Goal: Information Seeking & Learning: Compare options

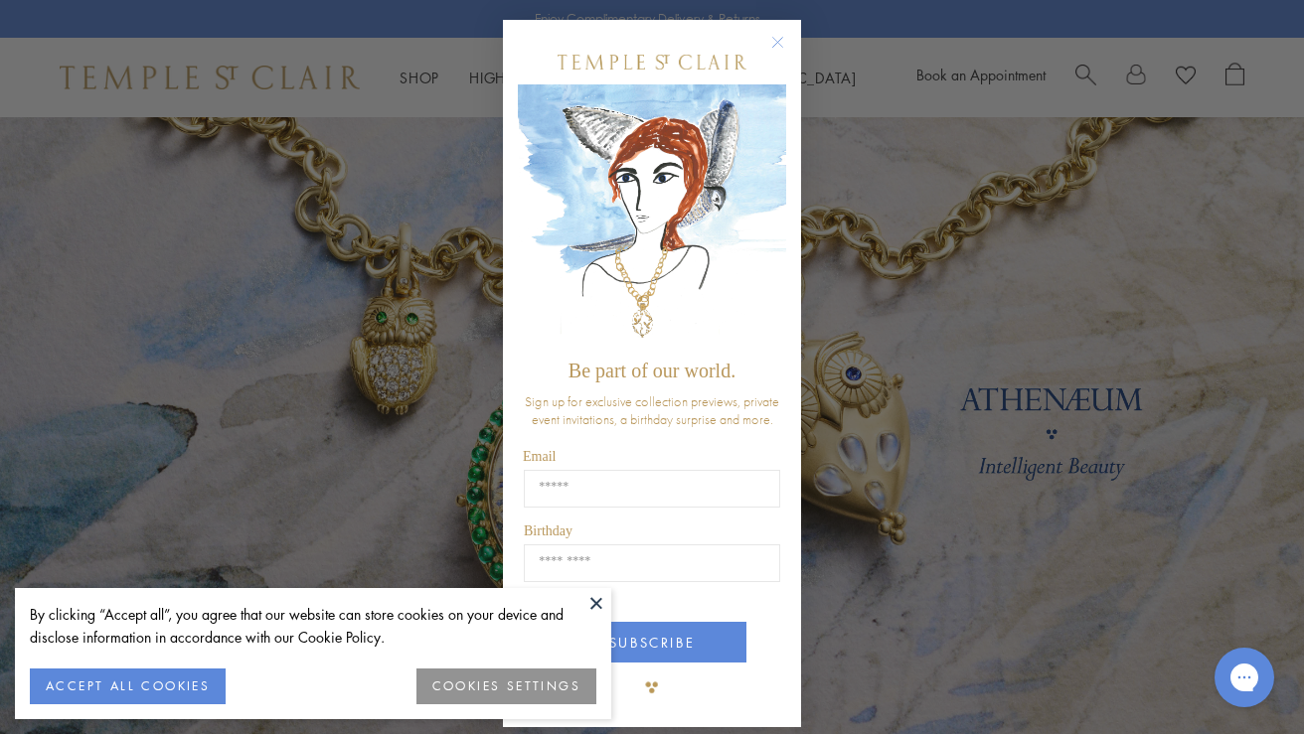
click at [777, 40] on circle "Close dialog" at bounding box center [778, 43] width 24 height 24
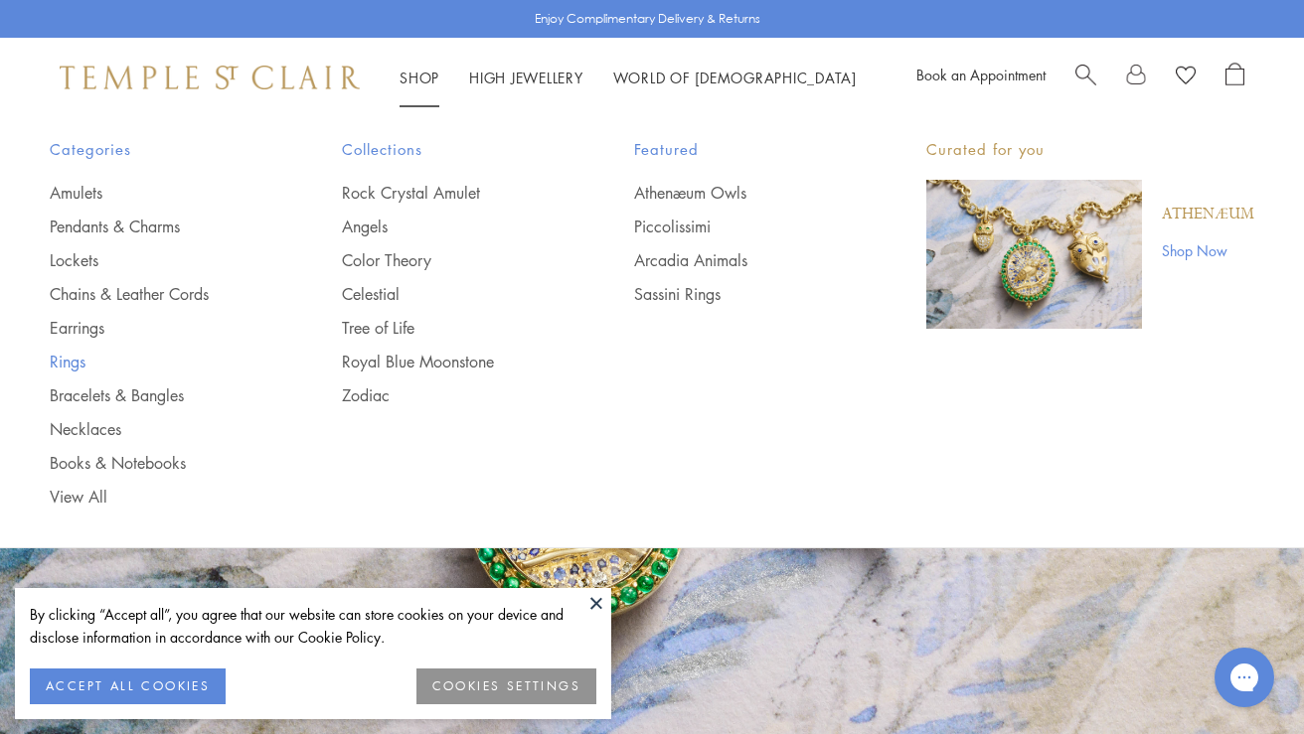
click at [78, 353] on link "Rings" at bounding box center [156, 362] width 213 height 22
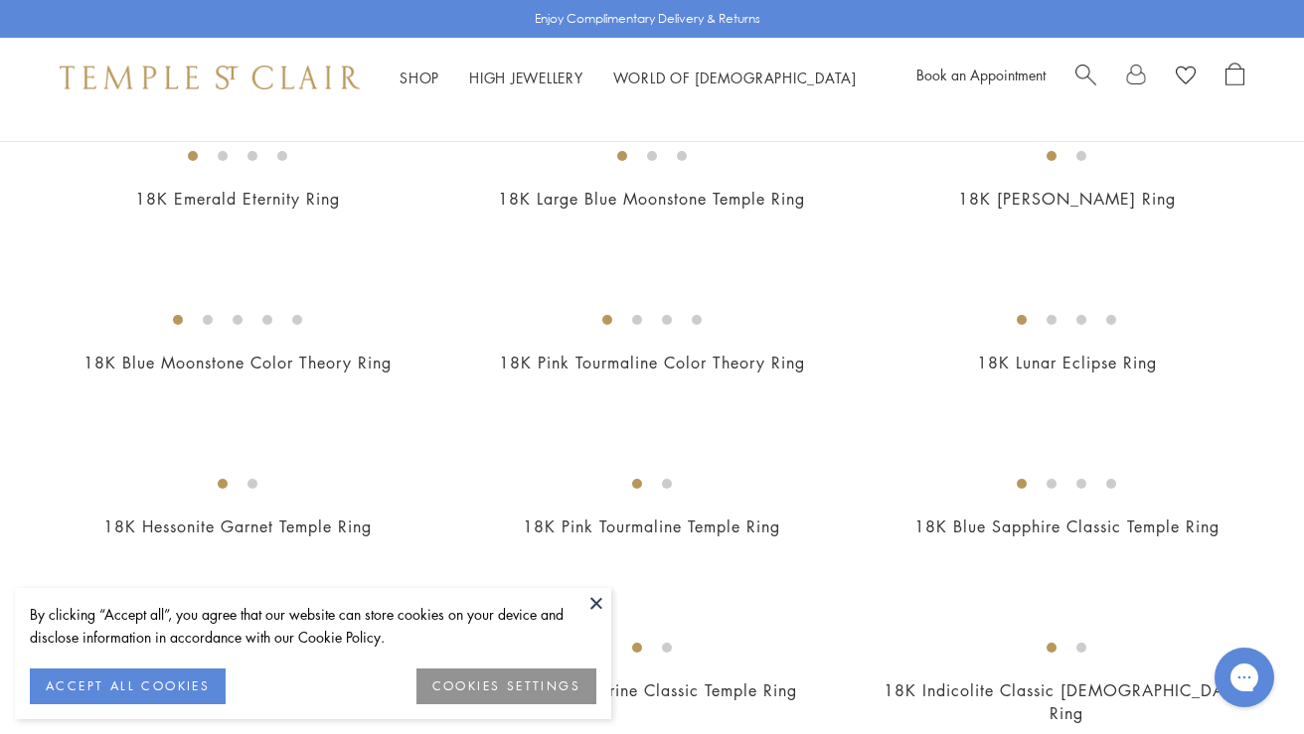
scroll to position [2201, 0]
click at [0, 0] on img at bounding box center [0, 0] width 0 height 0
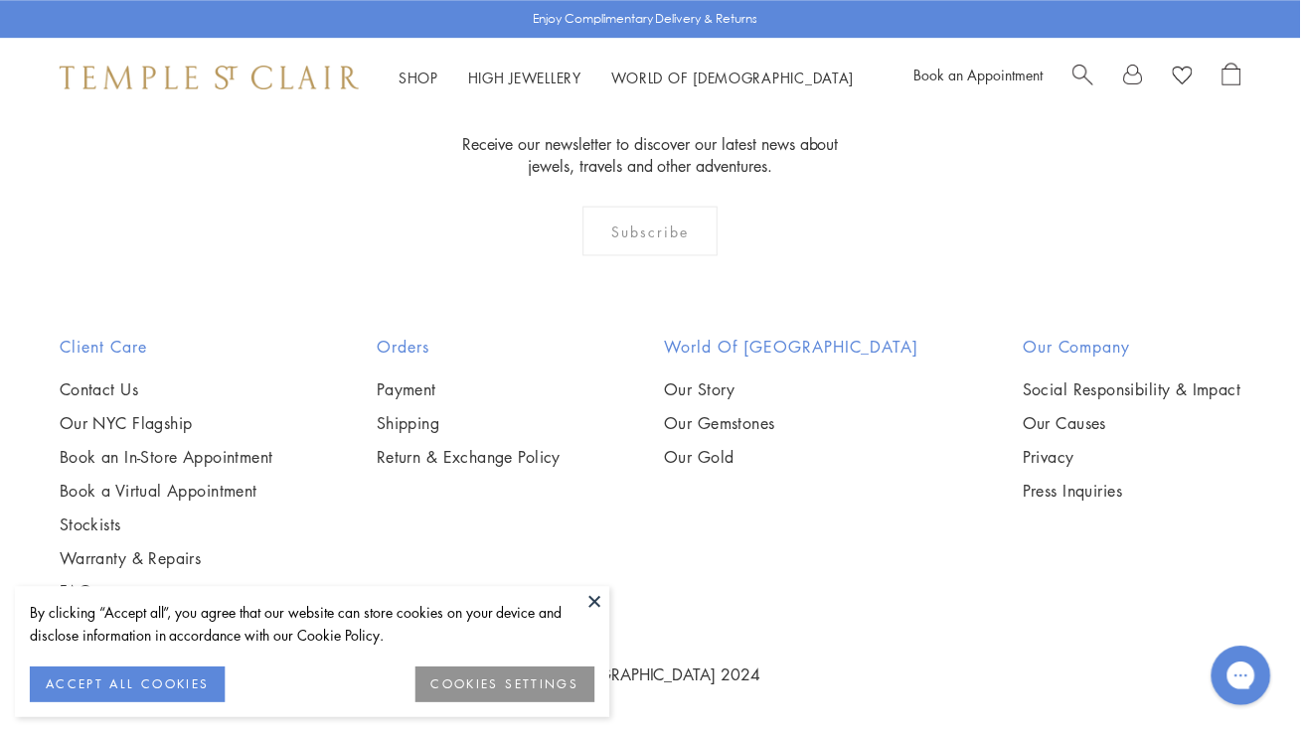
scroll to position [5297, 0]
click at [0, 0] on img at bounding box center [0, 0] width 0 height 0
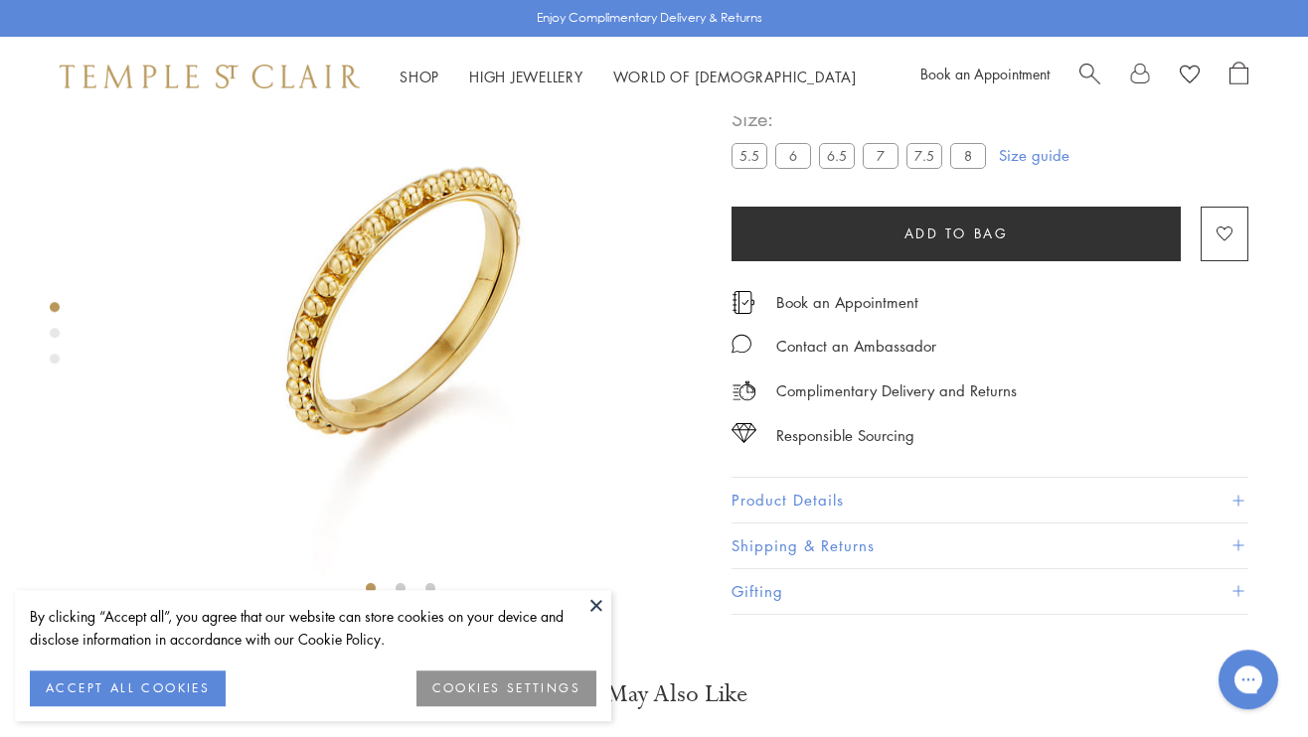
click at [1015, 390] on div "Book an Appointment Contact an Ambassador Complimentary Delivery and Returns Re…" at bounding box center [989, 355] width 517 height 187
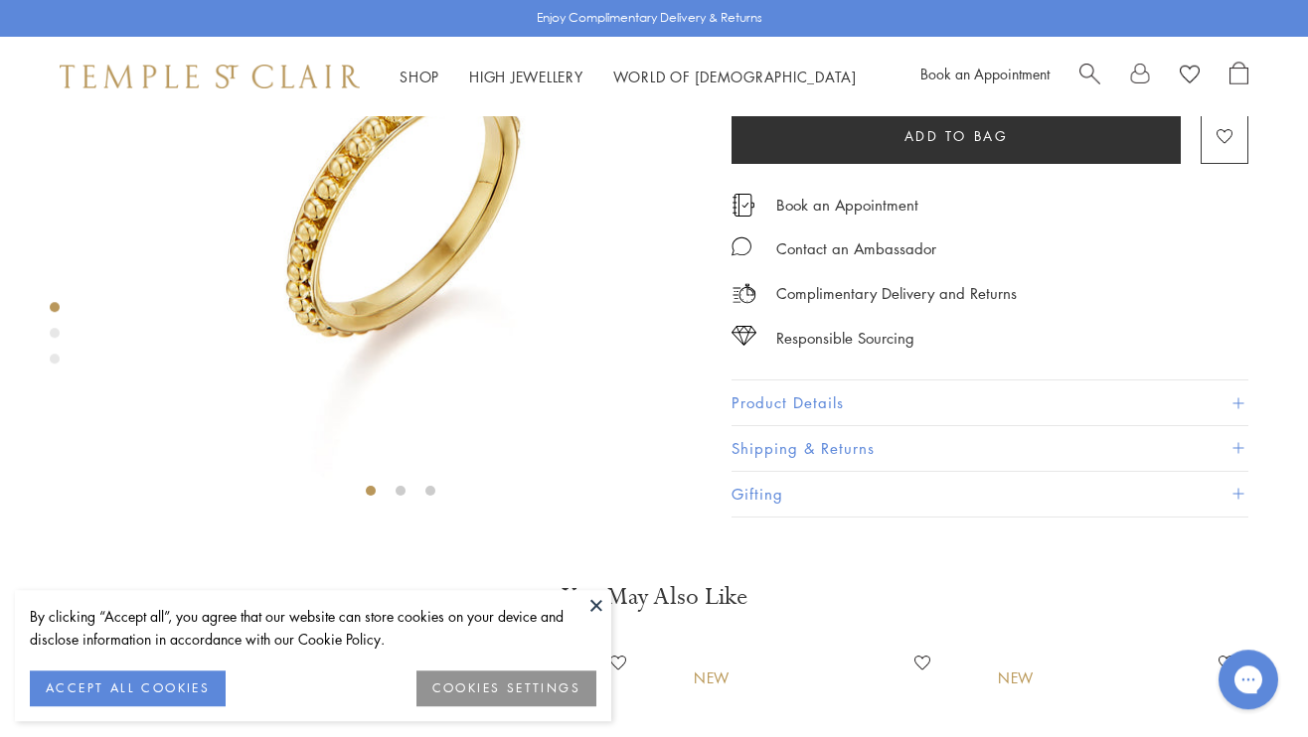
scroll to position [276, 0]
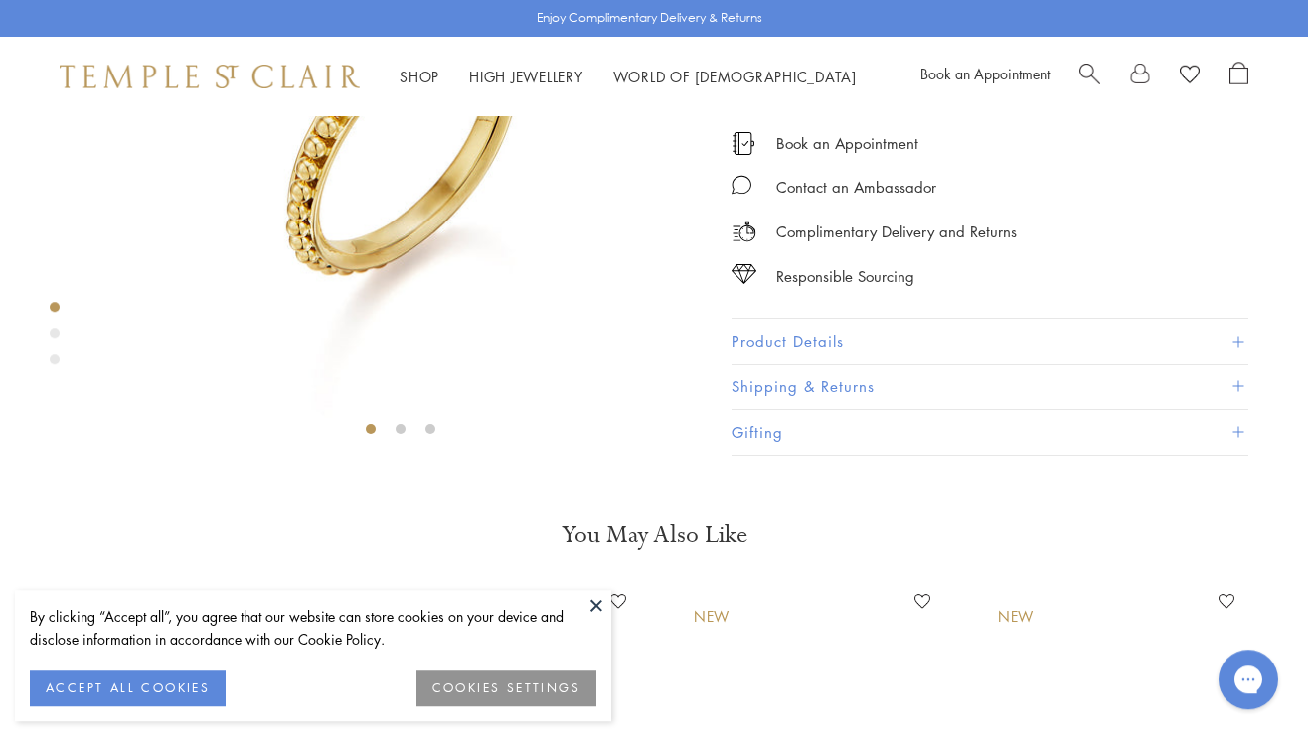
click at [1015, 290] on div "Book an Appointment Contact an Ambassador Complimentary Delivery and Returns Re…" at bounding box center [989, 196] width 517 height 187
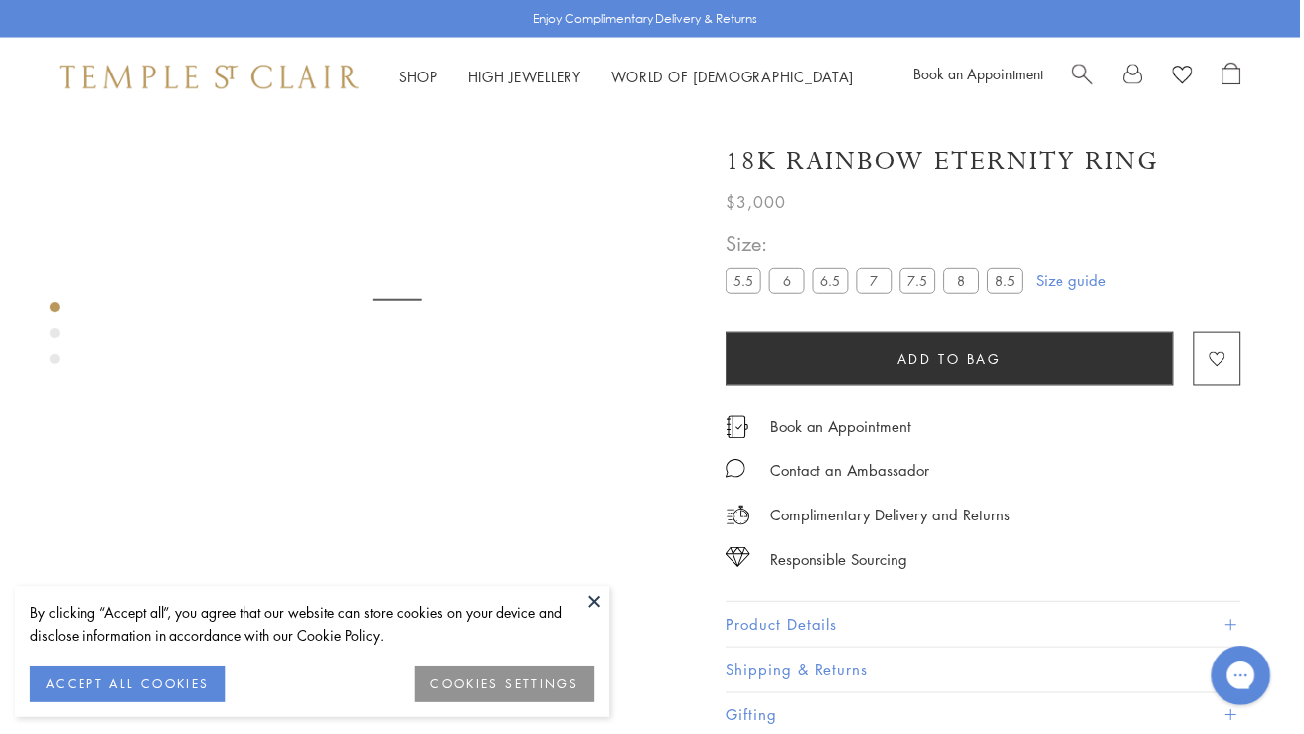
scroll to position [117, 0]
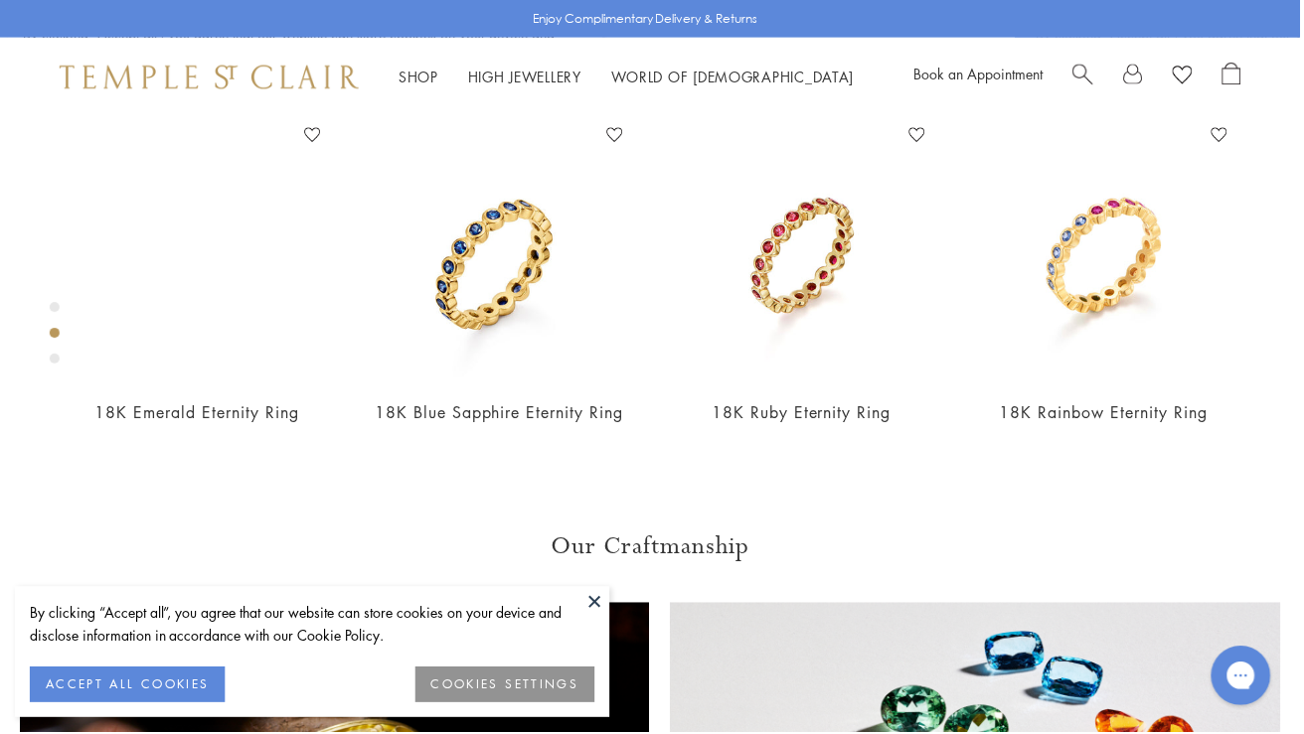
scroll to position [742, 0]
